Goal: Information Seeking & Learning: Understand process/instructions

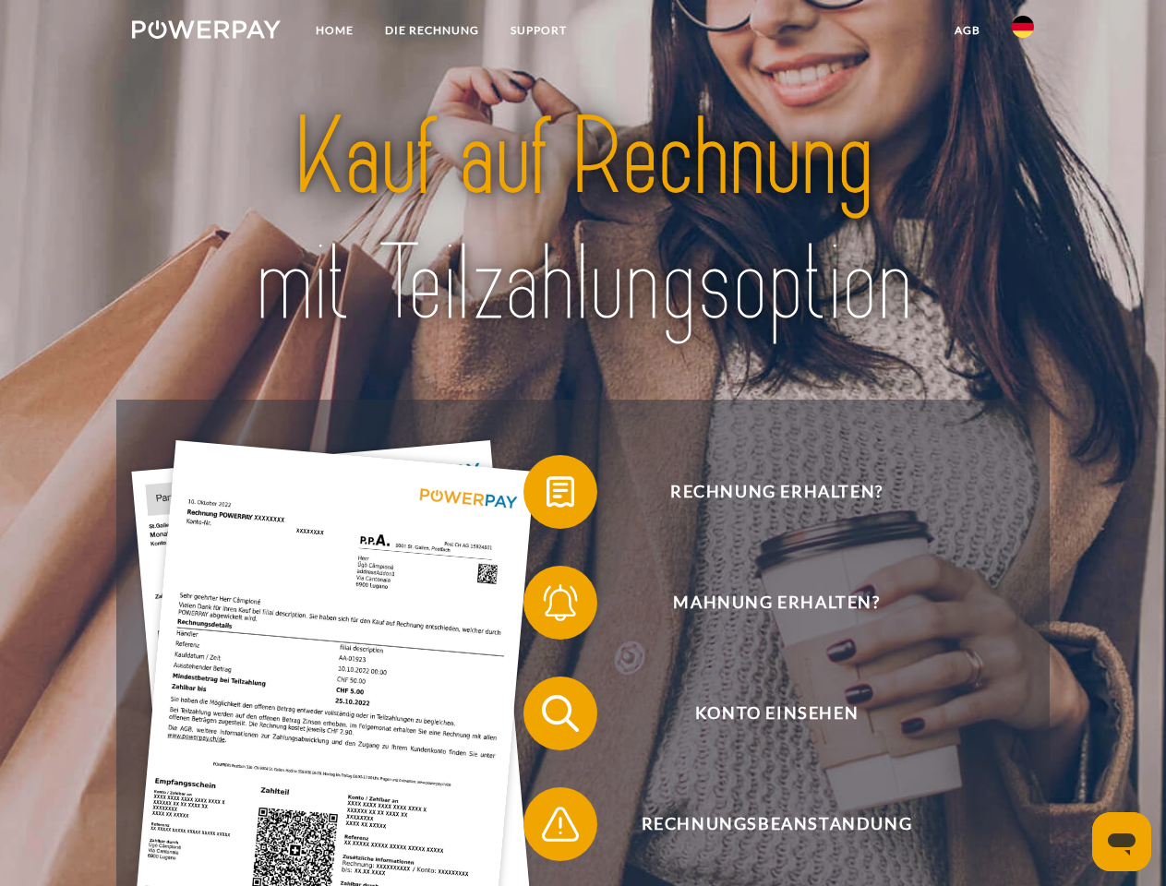
click at [206, 32] on img at bounding box center [206, 29] width 149 height 18
click at [1023, 32] on img at bounding box center [1023, 27] width 22 height 22
click at [967, 30] on link "agb" at bounding box center [967, 30] width 57 height 33
click at [547, 496] on span at bounding box center [533, 492] width 92 height 92
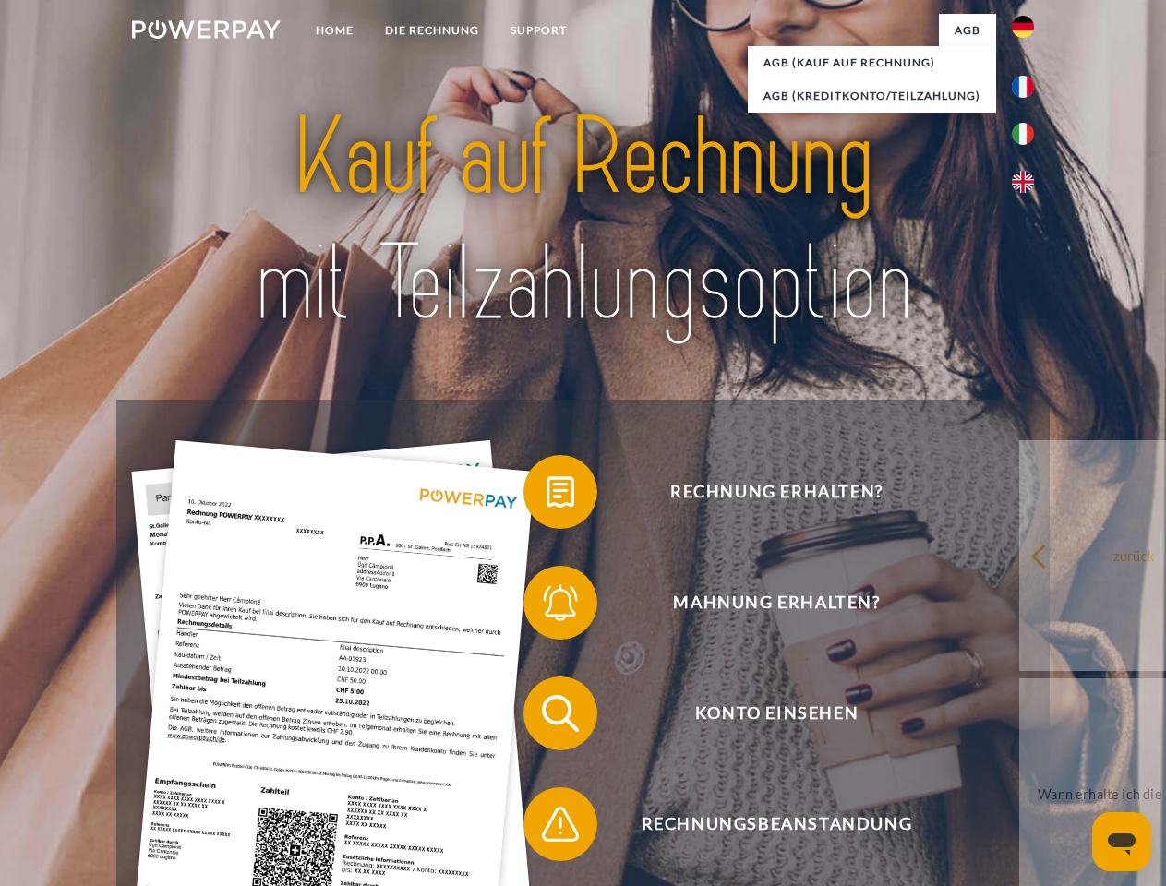
click at [547, 607] on span at bounding box center [533, 603] width 92 height 92
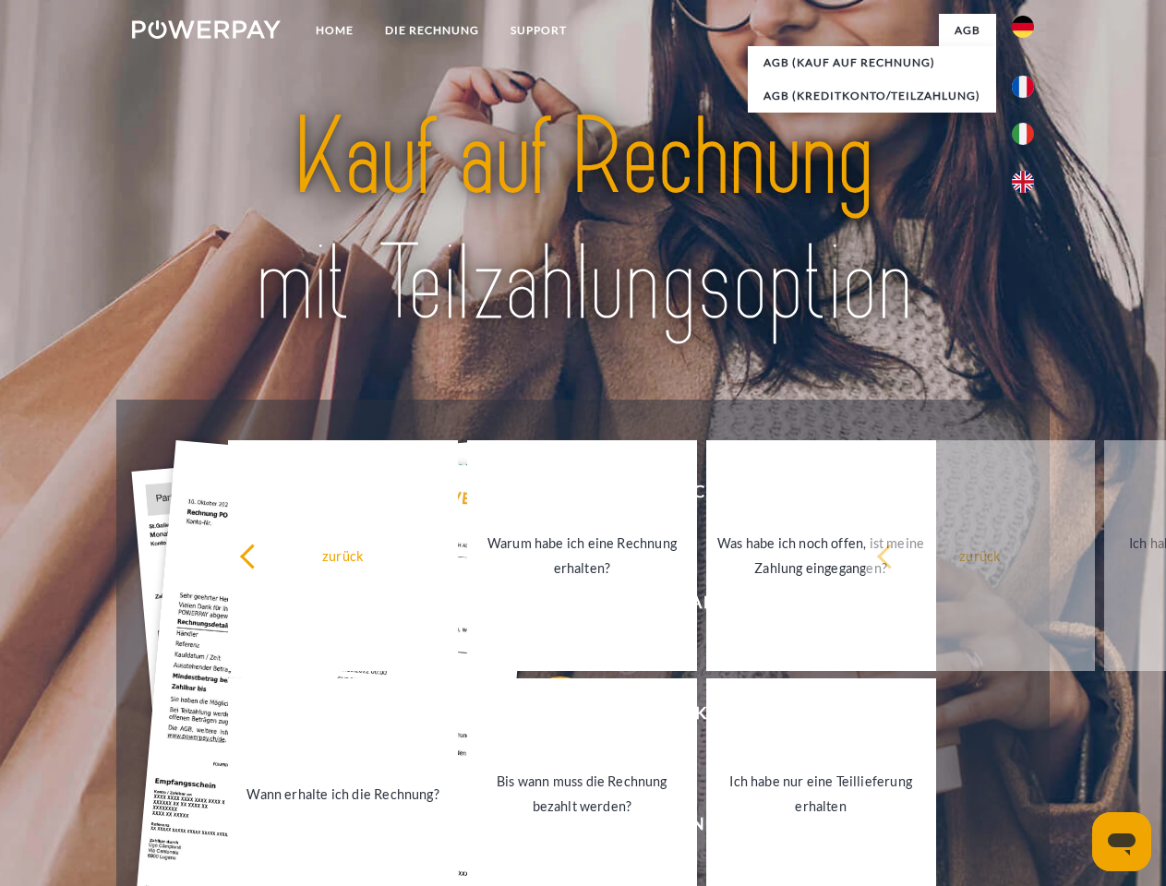
click at [547, 717] on link "Bis wann muss die Rechnung bezahlt werden?" at bounding box center [582, 794] width 230 height 231
click at [547, 828] on span at bounding box center [533, 824] width 92 height 92
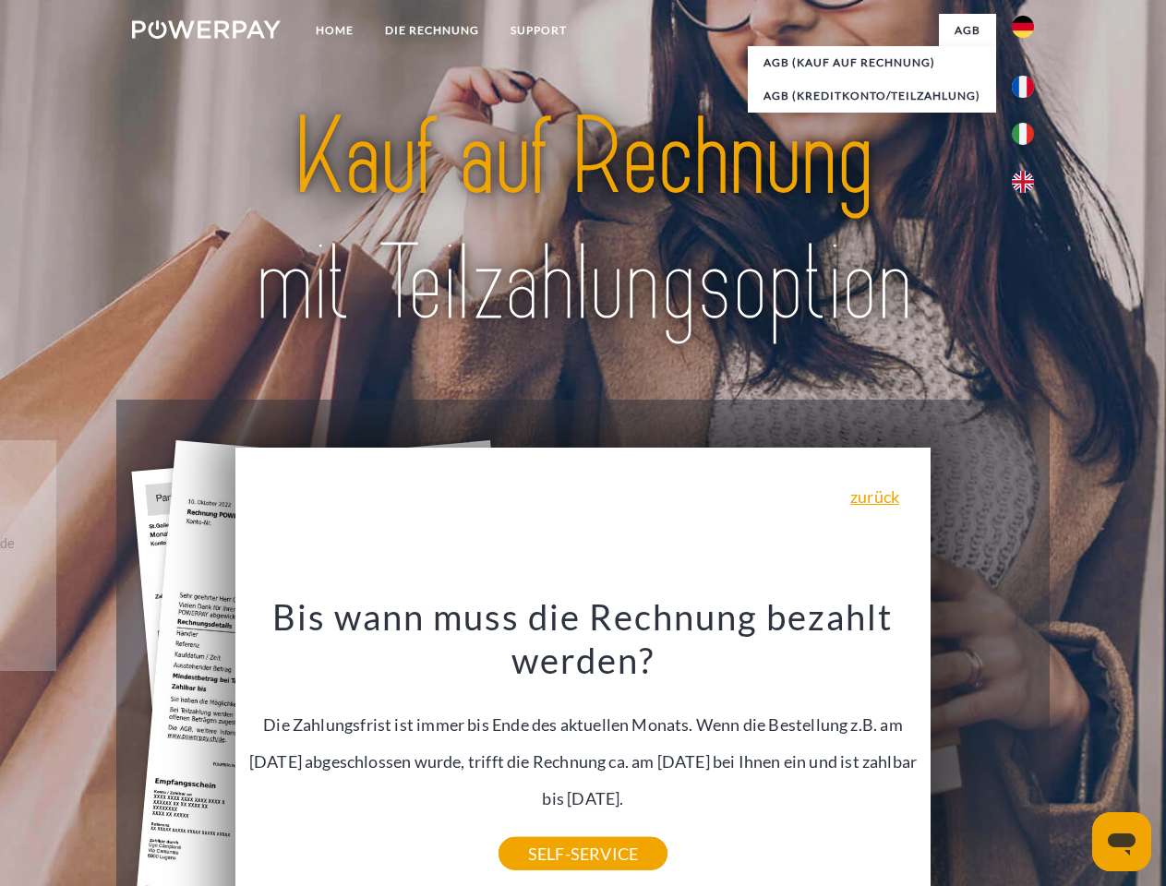
click at [1122, 842] on icon "Messaging-Fenster öffnen" at bounding box center [1122, 845] width 28 height 22
